Goal: Task Accomplishment & Management: Manage account settings

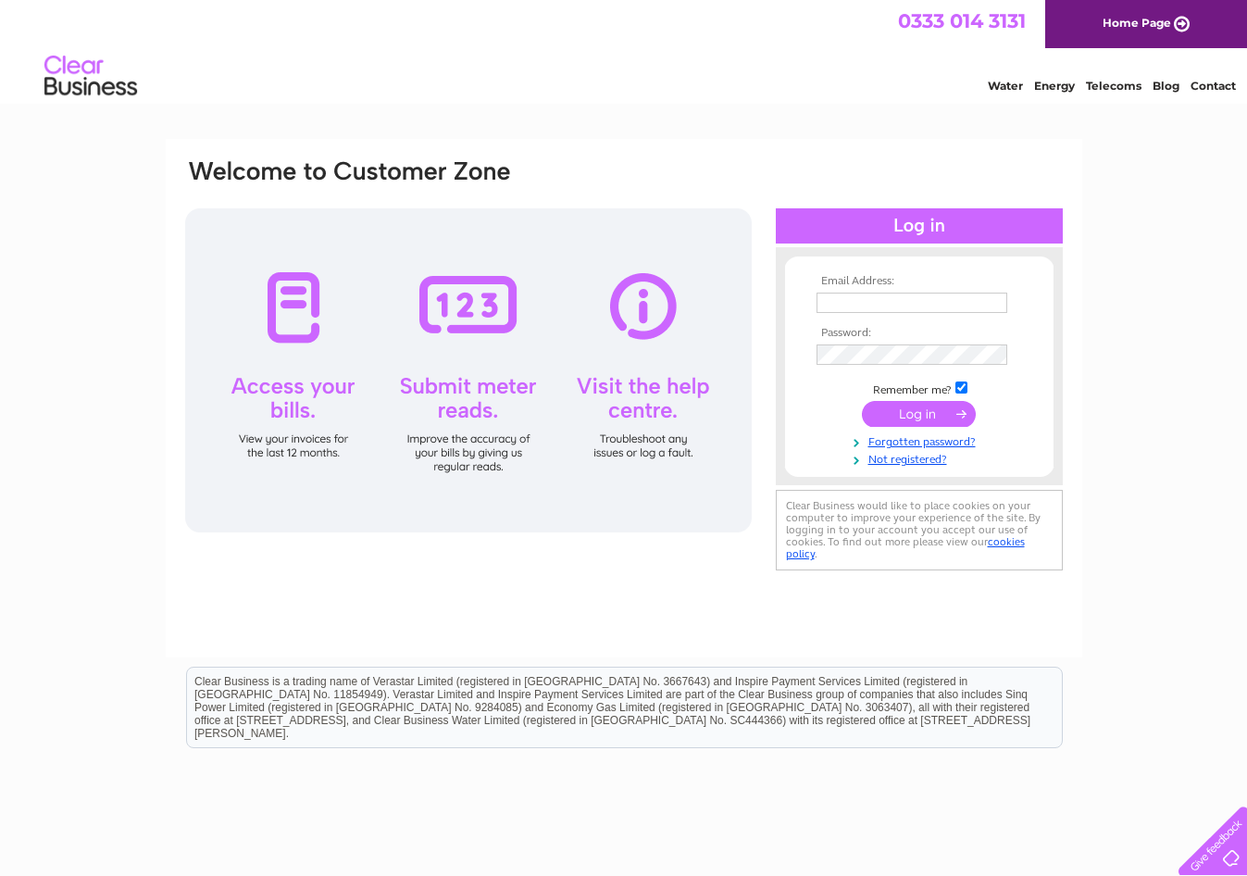
type input "oliver@stourtoncaundle.co.uk"
click at [927, 412] on input "submit" at bounding box center [919, 414] width 114 height 26
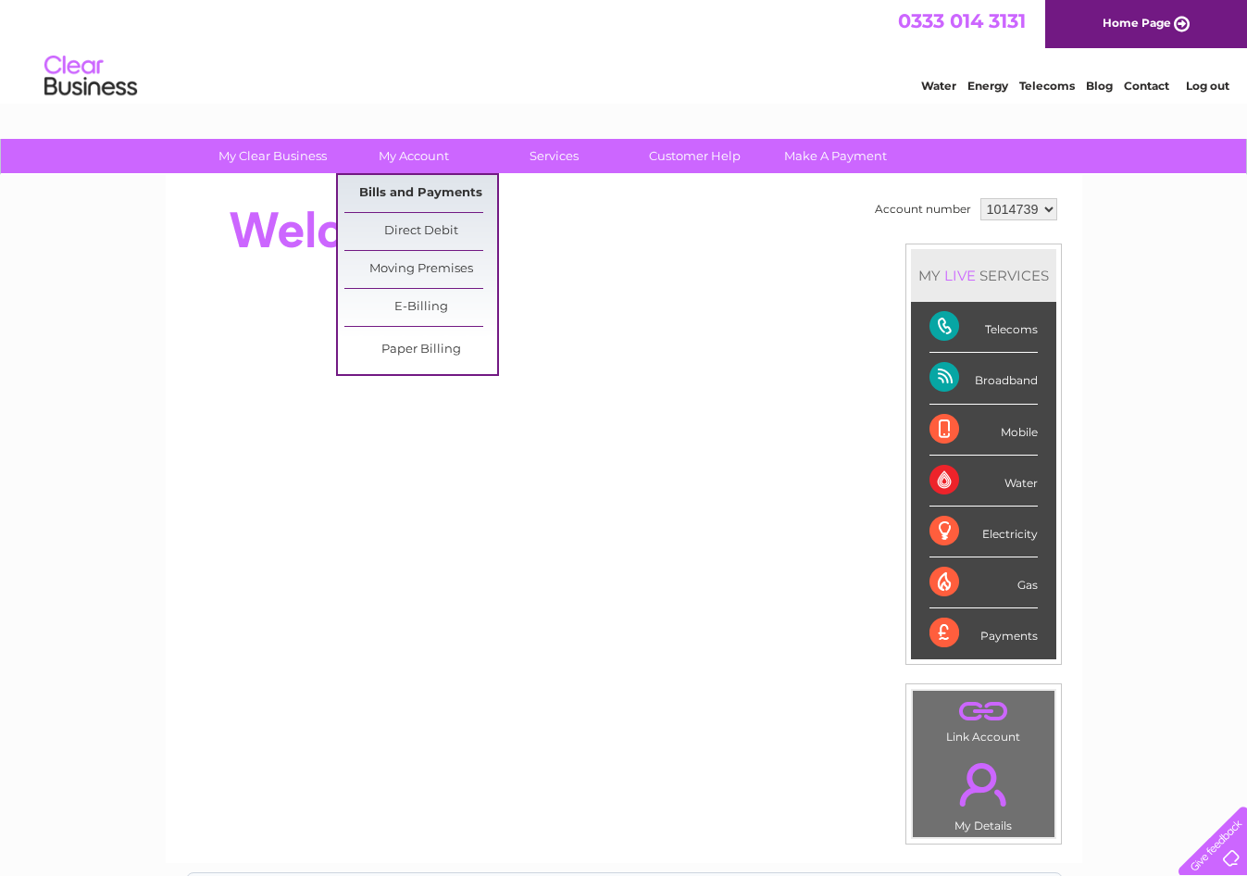
click at [423, 192] on link "Bills and Payments" at bounding box center [421, 193] width 153 height 37
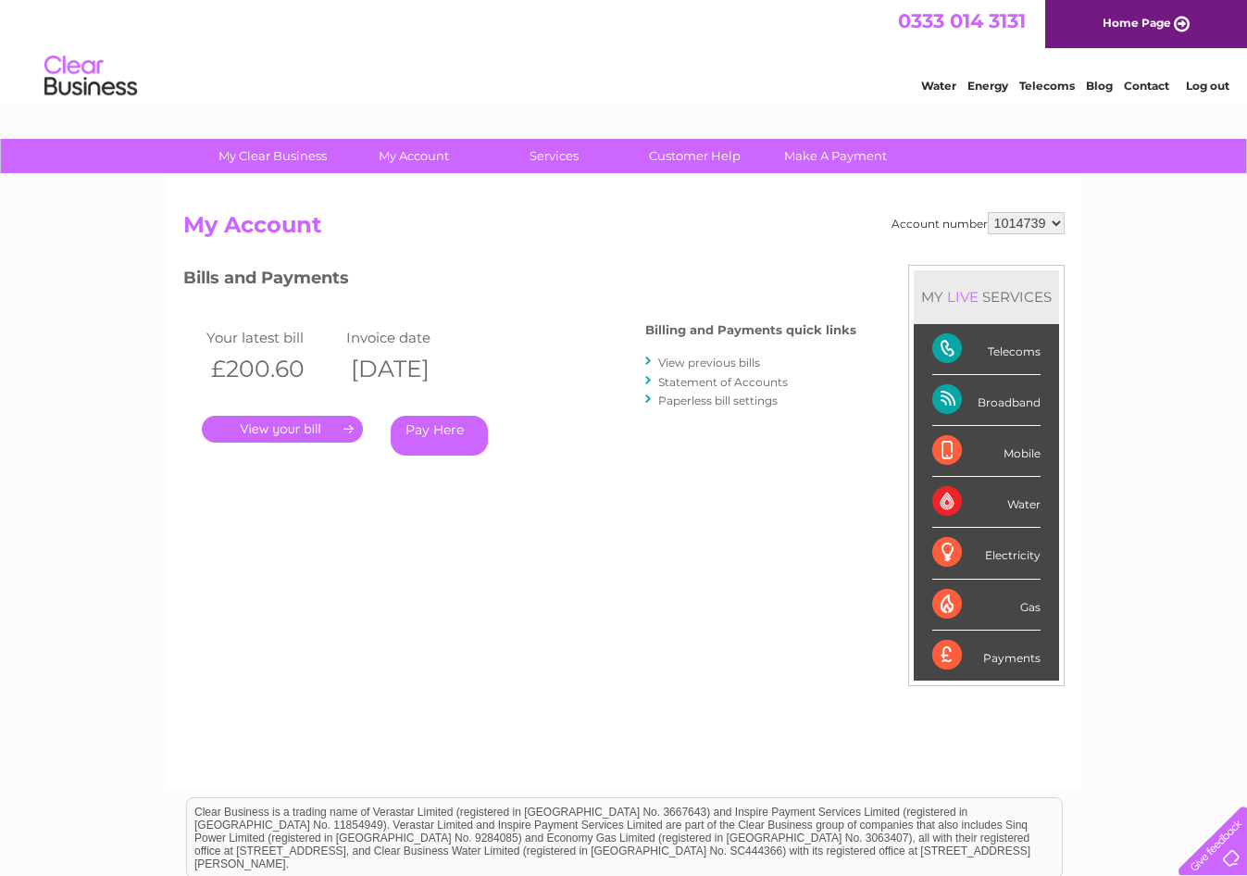
click at [296, 424] on link "." at bounding box center [282, 429] width 161 height 27
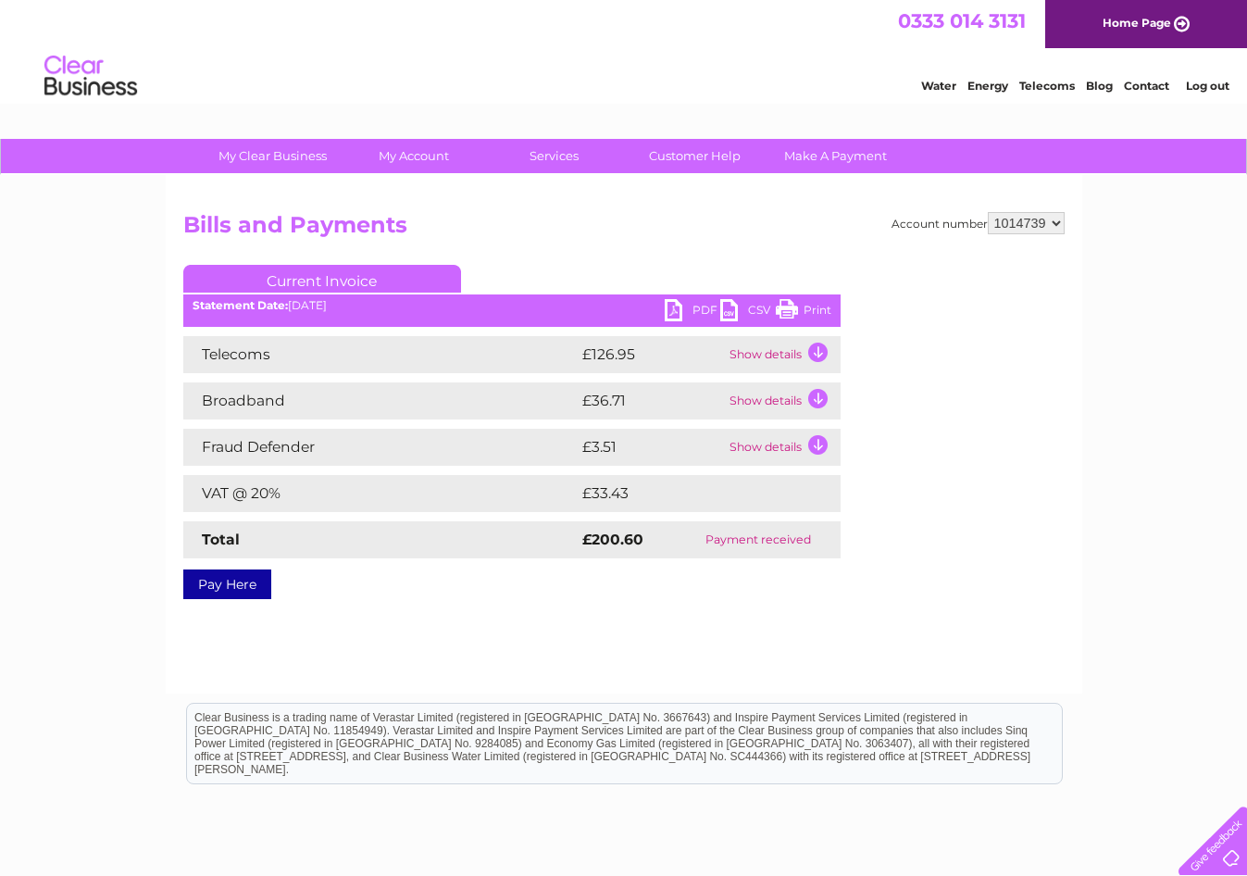
click at [678, 315] on link "PDF" at bounding box center [693, 312] width 56 height 27
